Goal: Transaction & Acquisition: Purchase product/service

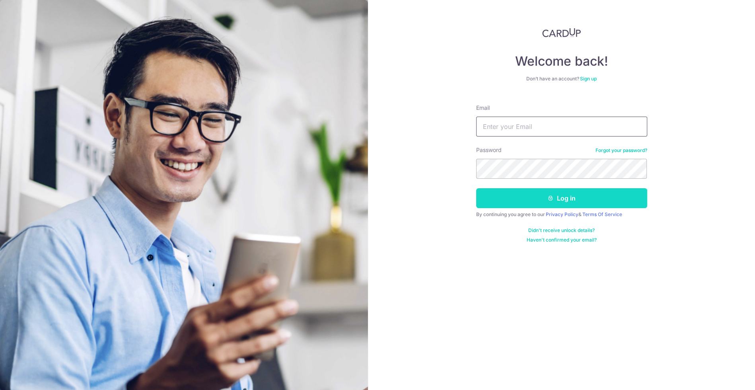
type input "[EMAIL_ADDRESS][DOMAIN_NAME]"
click at [518, 193] on button "Log in" at bounding box center [561, 198] width 171 height 20
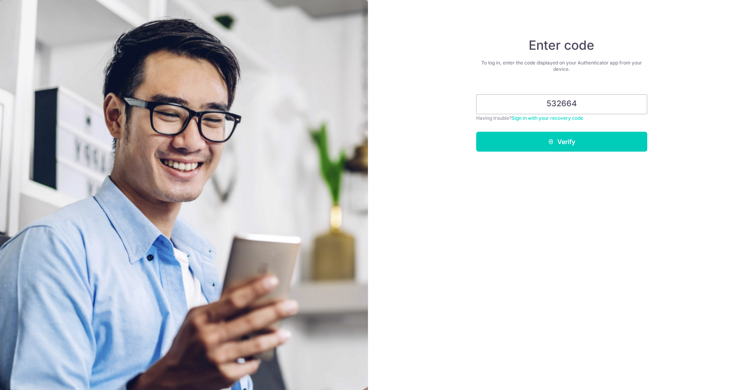
type input "532664"
click at [511, 129] on form "532664 Having trouble? Sign in with your recovery code Verify" at bounding box center [561, 119] width 171 height 63
click at [506, 137] on button "Verify" at bounding box center [561, 142] width 171 height 20
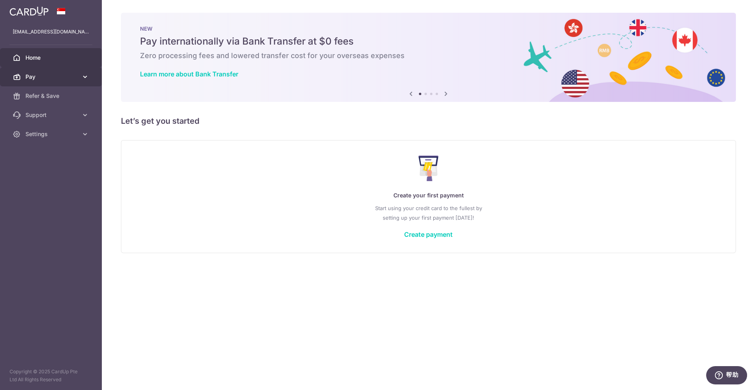
click at [39, 73] on span "Pay" at bounding box center [51, 77] width 52 height 8
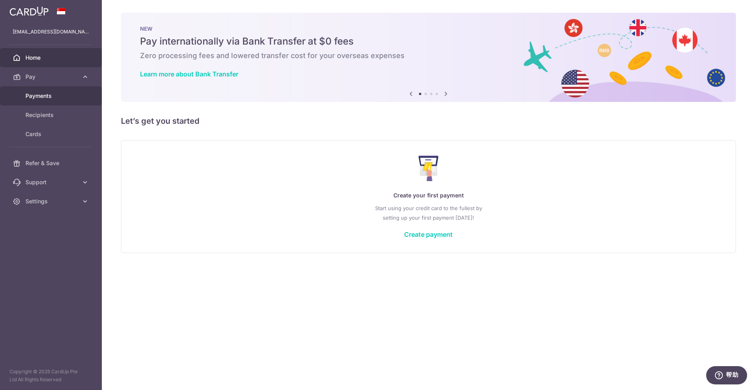
click at [52, 99] on span "Payments" at bounding box center [51, 96] width 52 height 8
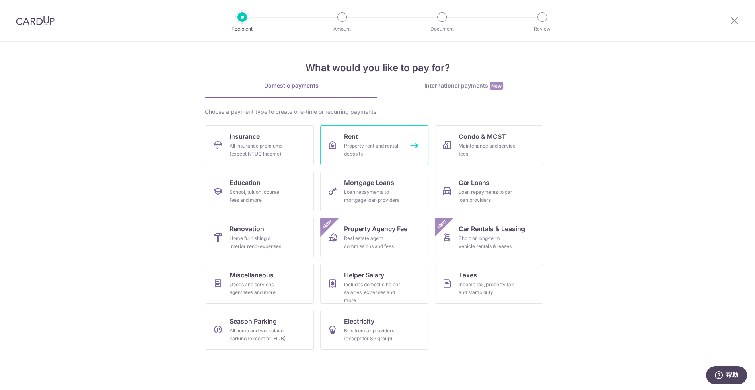
click at [348, 144] on div "Property rent and rental deposits" at bounding box center [372, 150] width 57 height 16
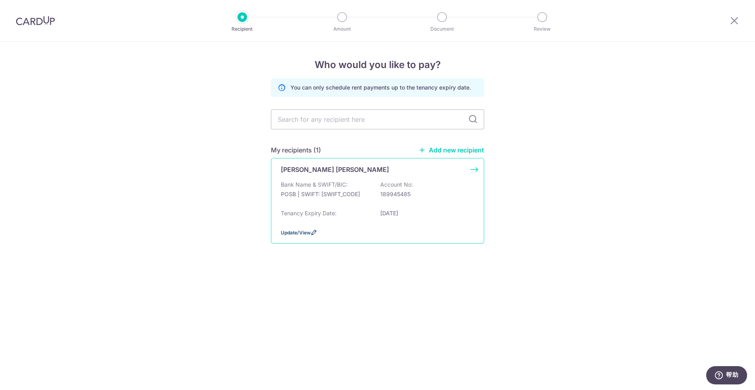
click at [304, 230] on span "Update/View" at bounding box center [296, 232] width 30 height 6
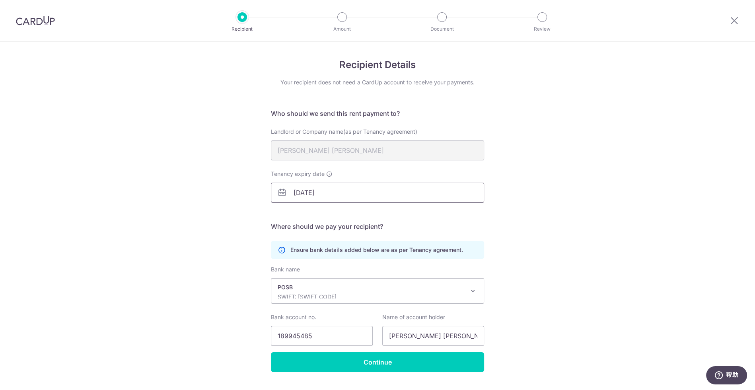
click at [301, 190] on input "[DATE]" at bounding box center [377, 192] width 213 height 20
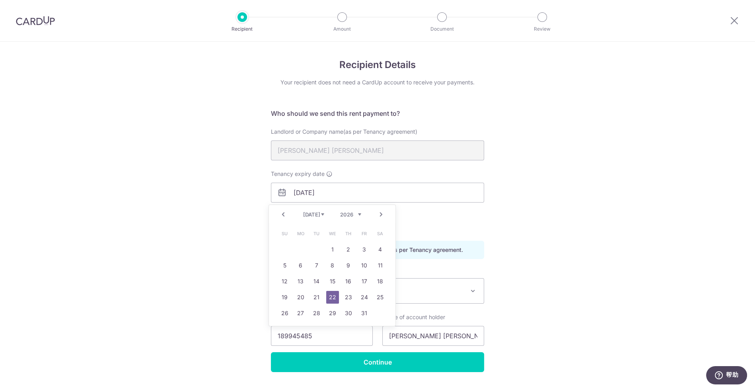
click at [280, 217] on link "Prev" at bounding box center [283, 215] width 10 height 10
click at [347, 295] on link "22" at bounding box center [348, 297] width 13 height 13
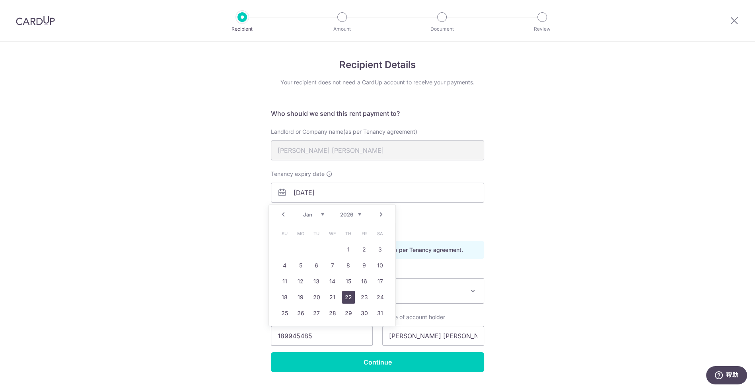
type input "[DATE]"
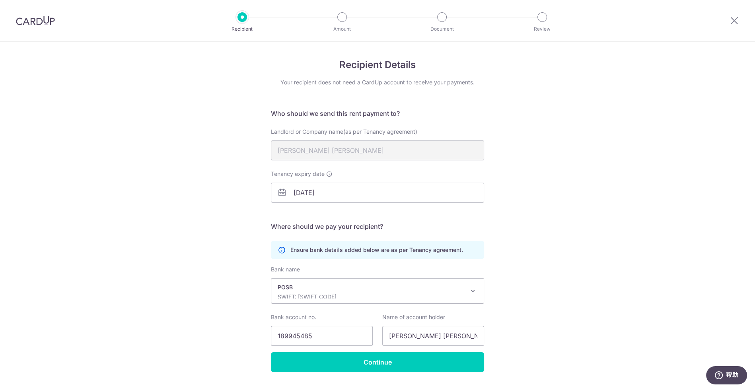
click at [233, 248] on div "Recipient Details Your recipient does not need a CardUp account to receive your…" at bounding box center [377, 225] width 755 height 367
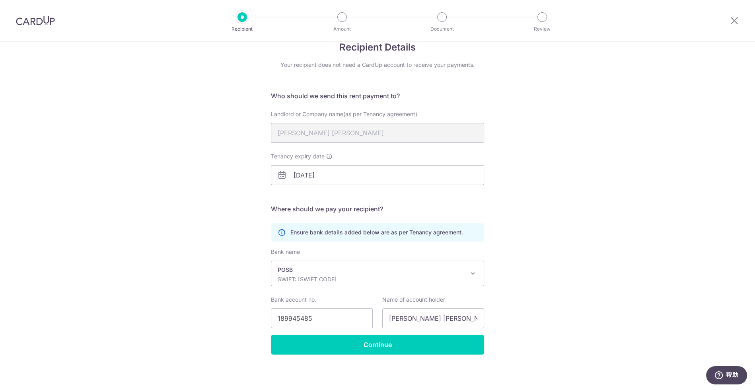
scroll to position [20, 0]
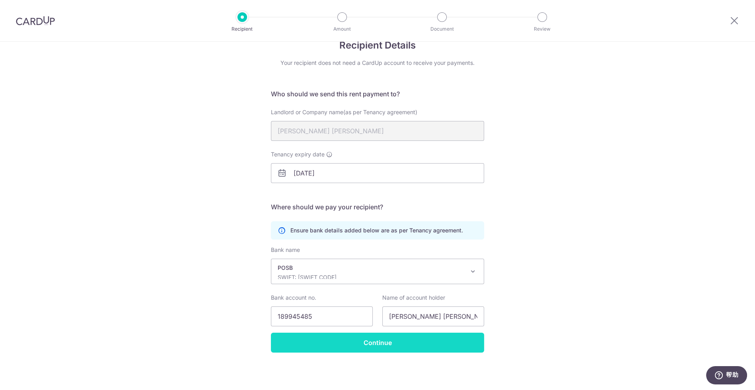
click at [343, 346] on input "Continue" at bounding box center [377, 342] width 213 height 20
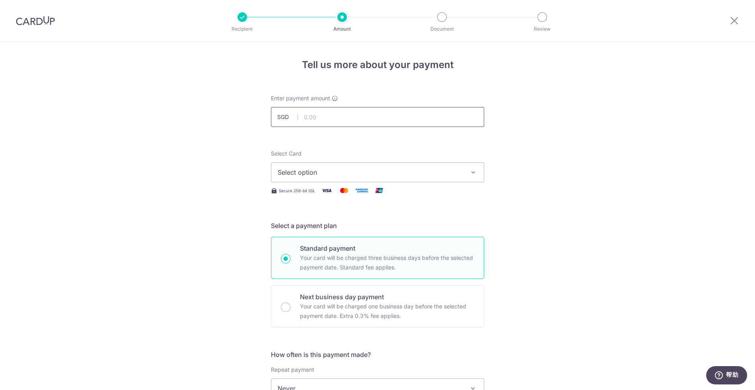
click at [328, 116] on input "text" at bounding box center [377, 117] width 213 height 20
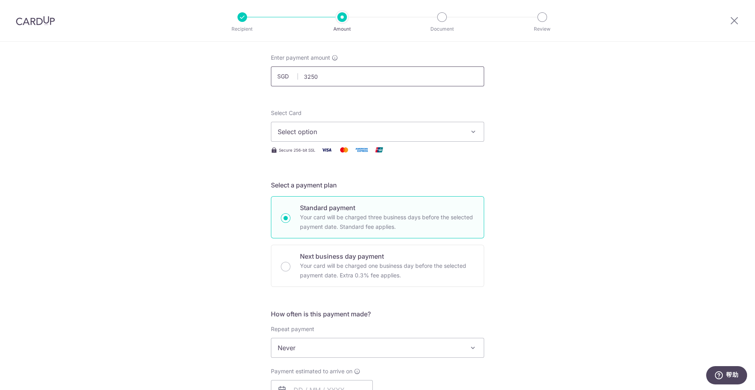
scroll to position [44, 0]
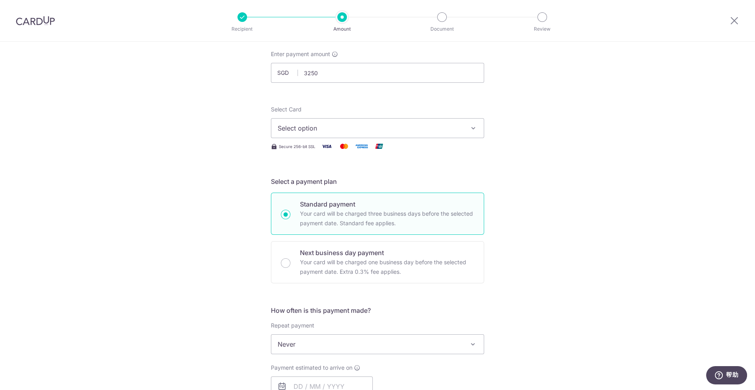
type input "3,250.00"
click at [326, 126] on span "Select option" at bounding box center [369, 128] width 185 height 10
click at [326, 151] on span "Add credit card" at bounding box center [384, 150] width 185 height 8
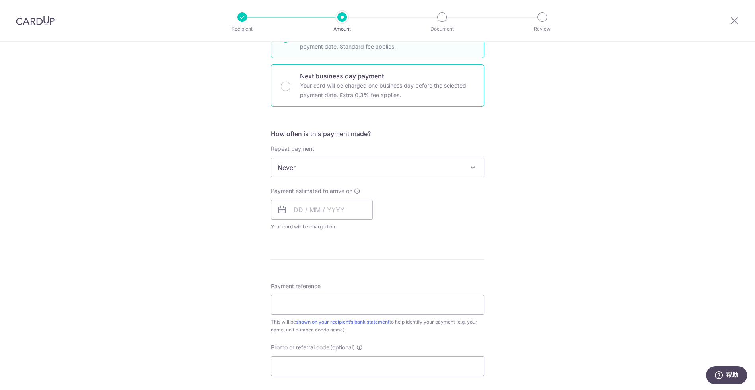
scroll to position [442, 0]
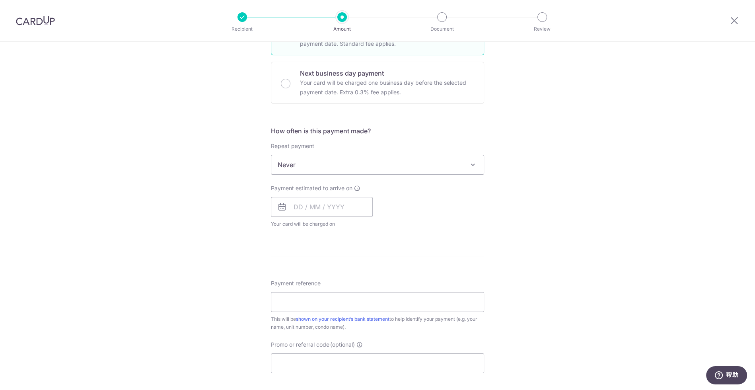
click at [402, 172] on span "Never" at bounding box center [377, 164] width 212 height 19
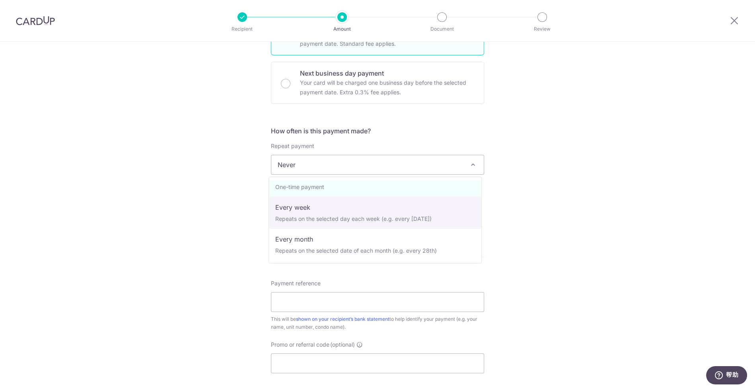
scroll to position [44, 0]
select select "3"
type input "[DATE]"
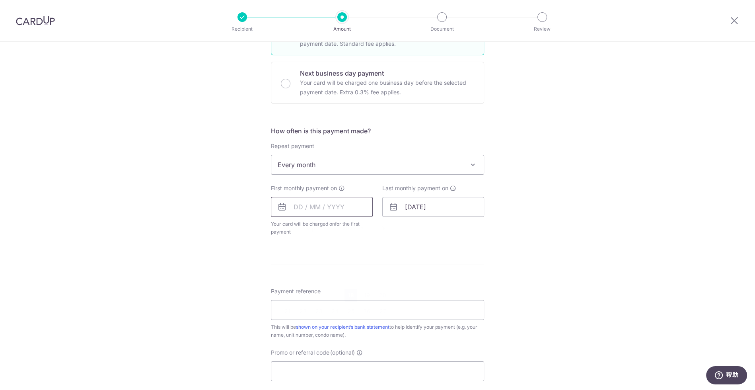
click at [318, 210] on input "text" at bounding box center [322, 207] width 102 height 20
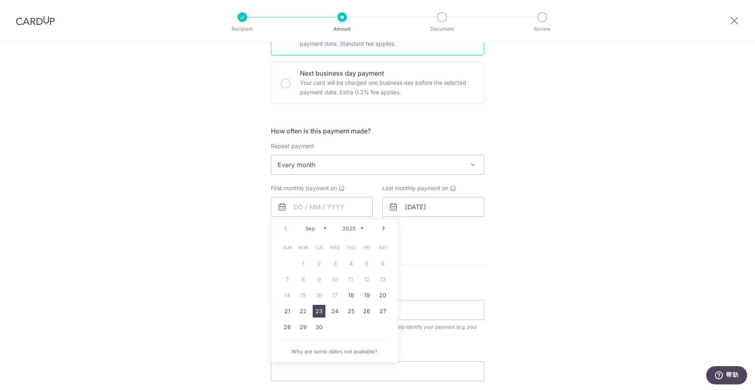
click at [314, 310] on link "23" at bounding box center [318, 311] width 13 height 13
type input "[DATE]"
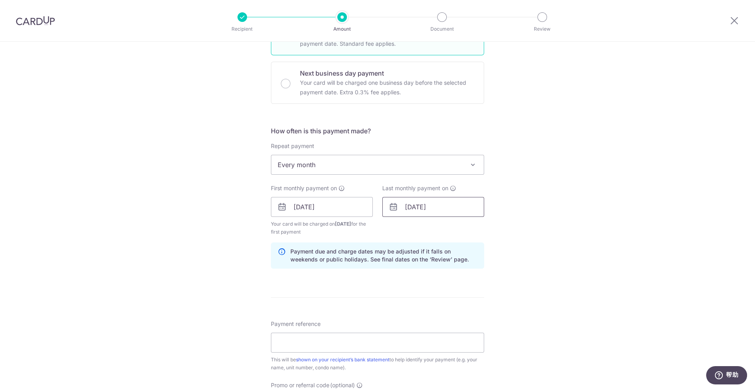
click at [413, 210] on input "[DATE]" at bounding box center [433, 207] width 102 height 20
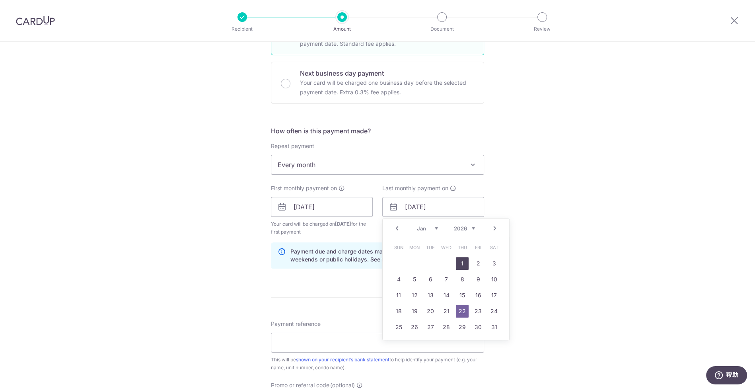
click at [459, 261] on link "1" at bounding box center [462, 263] width 13 height 13
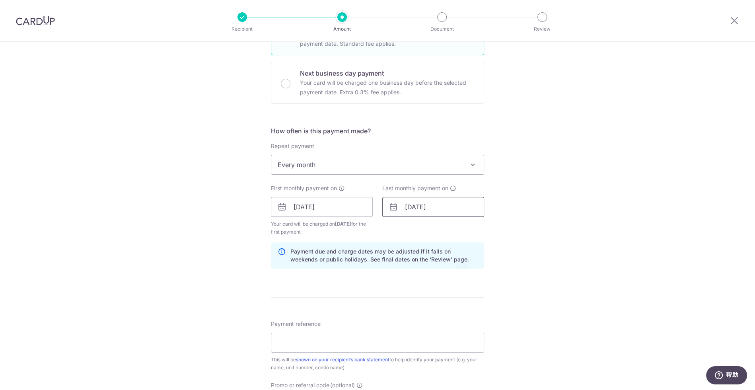
click at [412, 211] on input "[DATE]" at bounding box center [433, 207] width 102 height 20
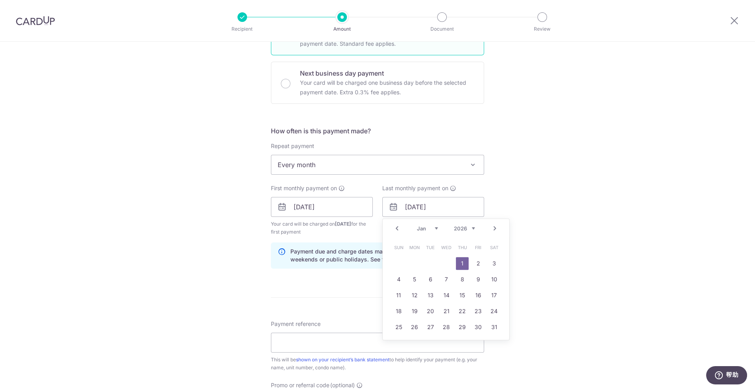
click at [393, 227] on link "Prev" at bounding box center [397, 228] width 10 height 10
click at [428, 308] on link "23" at bounding box center [430, 311] width 13 height 13
type input "[DATE]"
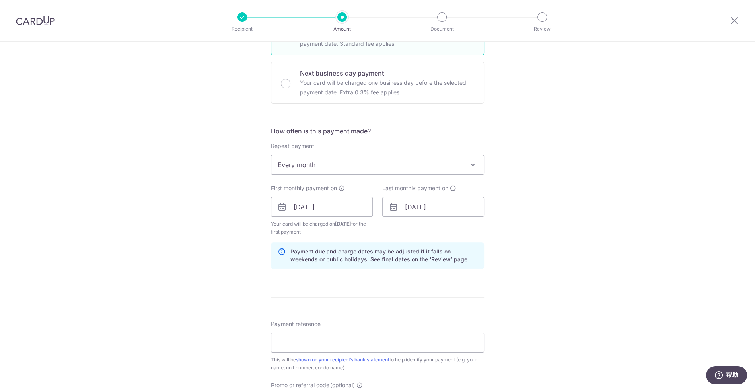
click at [450, 294] on form "Enter payment amount SGD 3,250.00 3250.00 Select Card Add new card Add credit c…" at bounding box center [377, 97] width 213 height 888
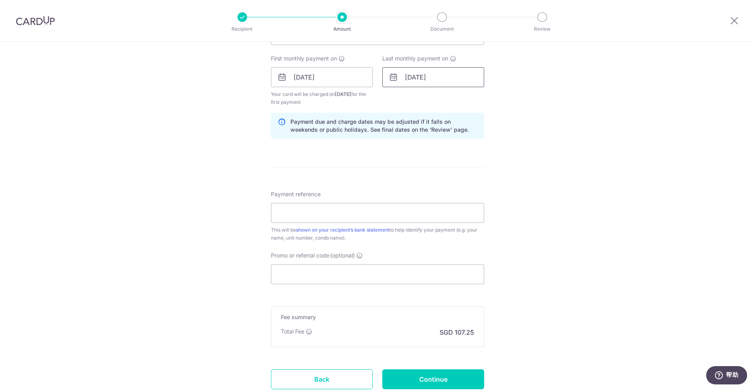
scroll to position [574, 0]
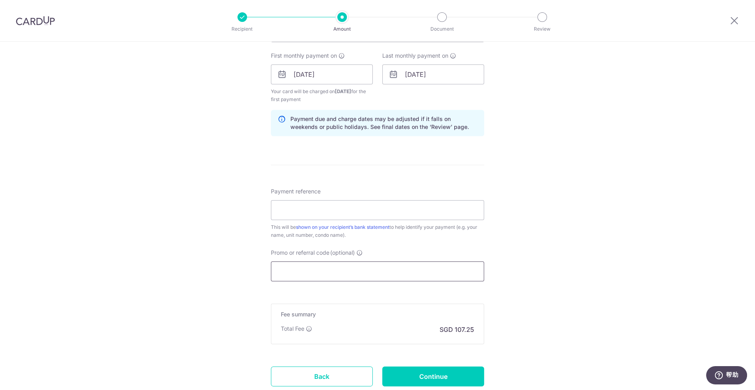
click at [336, 270] on input "Promo or referral code (optional)" at bounding box center [377, 271] width 213 height 20
paste input "3HOME25R"
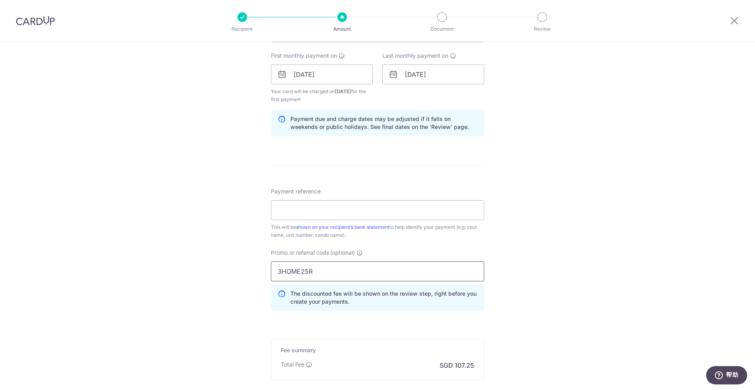
type input "3HOME25R"
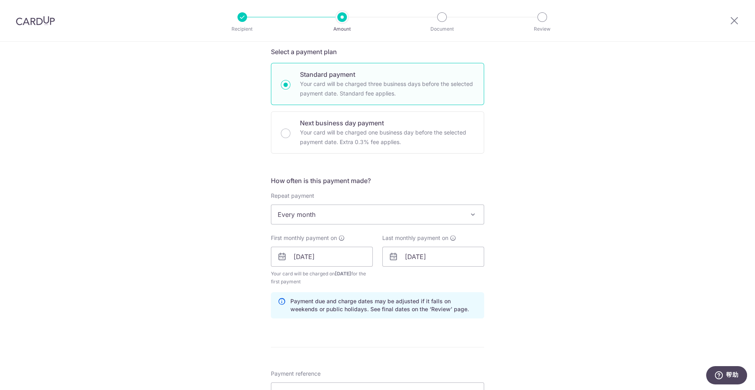
scroll to position [398, 0]
